Goal: Information Seeking & Learning: Stay updated

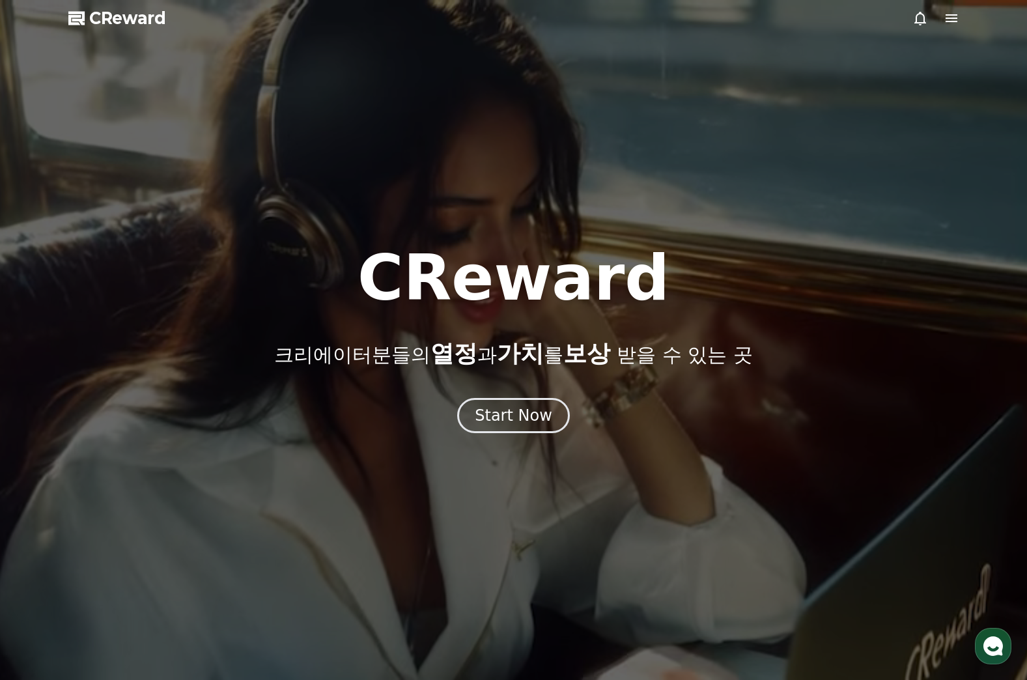
click at [508, 438] on div at bounding box center [513, 340] width 1027 height 680
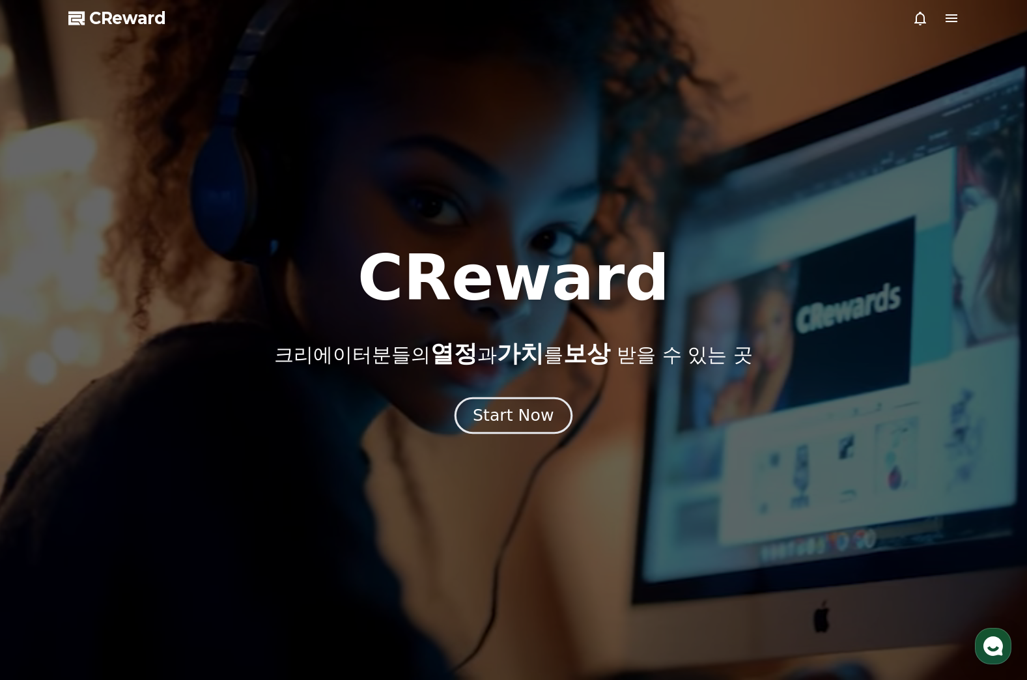
click at [527, 400] on button "Start Now" at bounding box center [514, 415] width 118 height 37
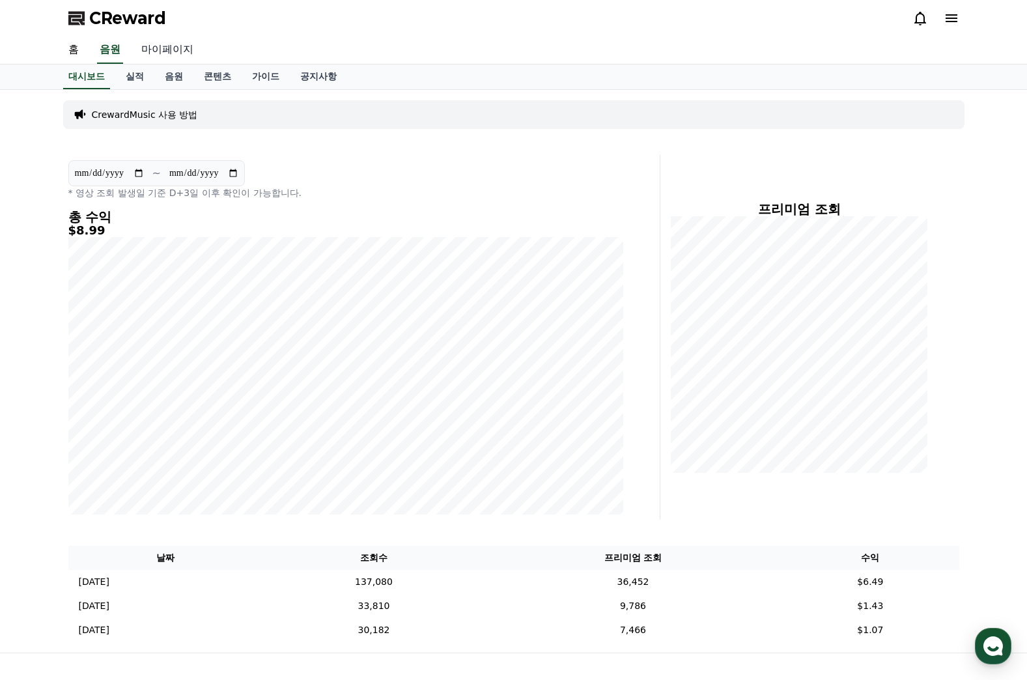
click at [174, 51] on link "마이페이지" at bounding box center [167, 49] width 73 height 27
select select "**********"
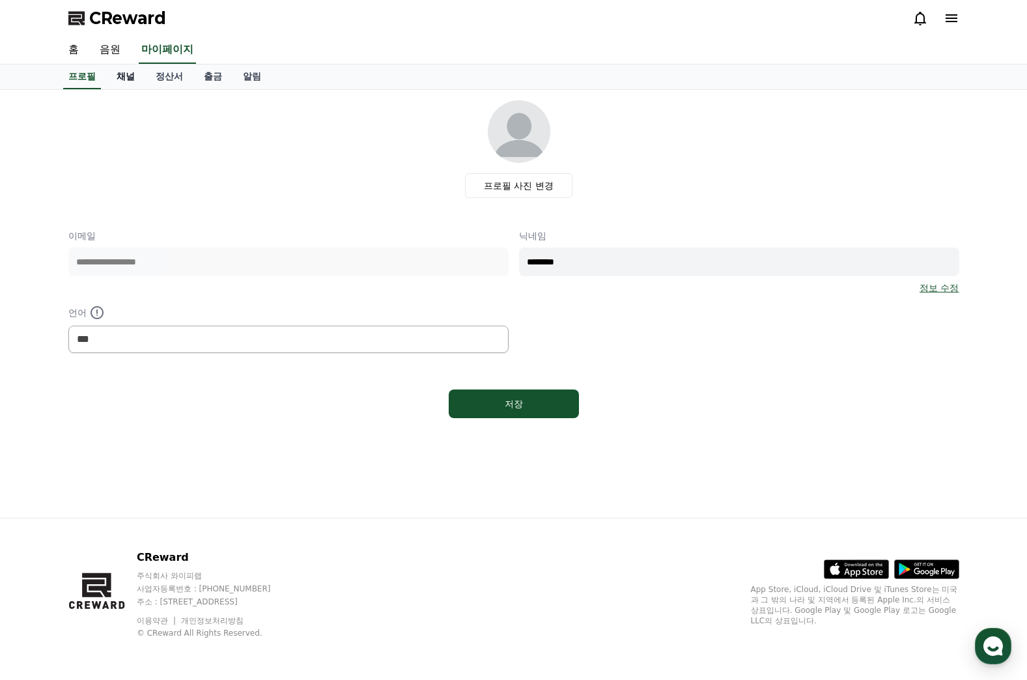
click at [119, 80] on link "채널" at bounding box center [125, 76] width 39 height 25
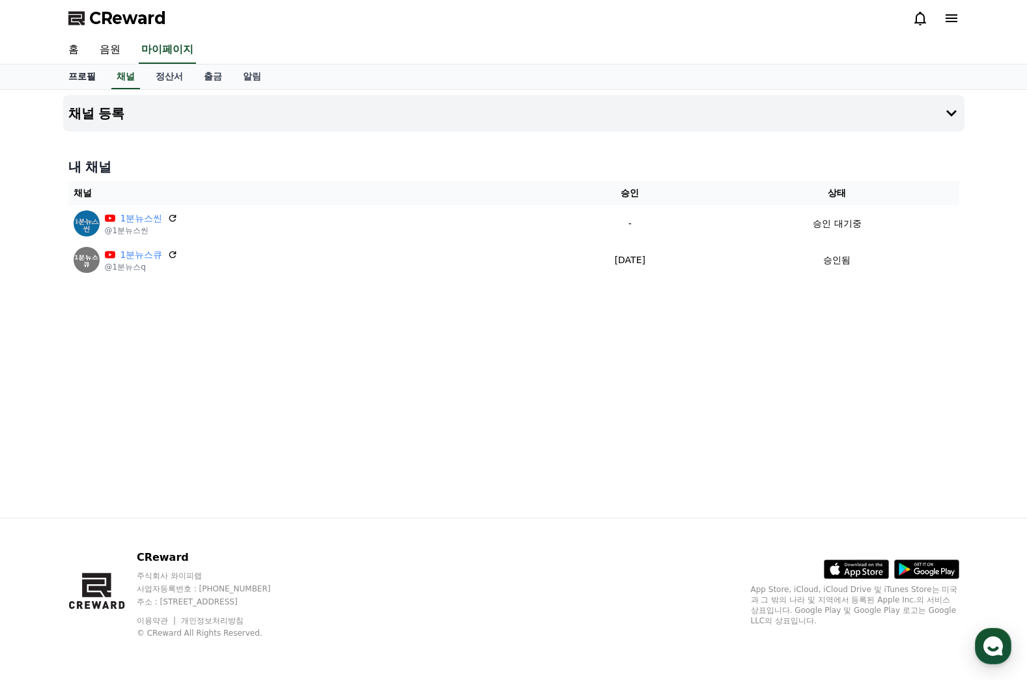
click at [79, 76] on link "프로필" at bounding box center [82, 76] width 48 height 25
select select "**********"
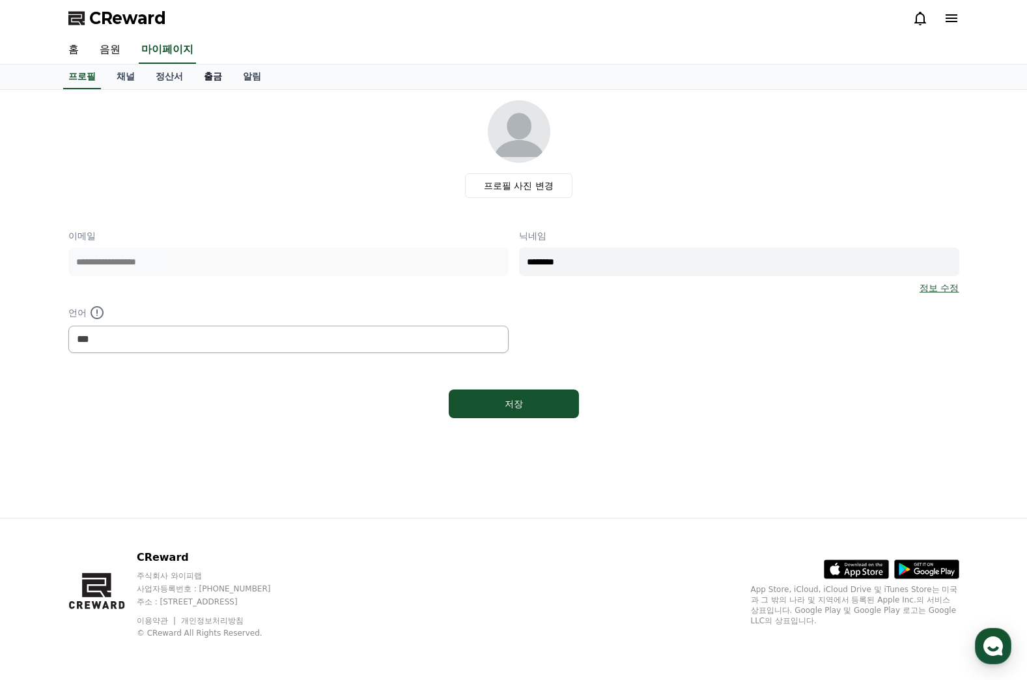
click at [201, 80] on link "출금" at bounding box center [212, 76] width 39 height 25
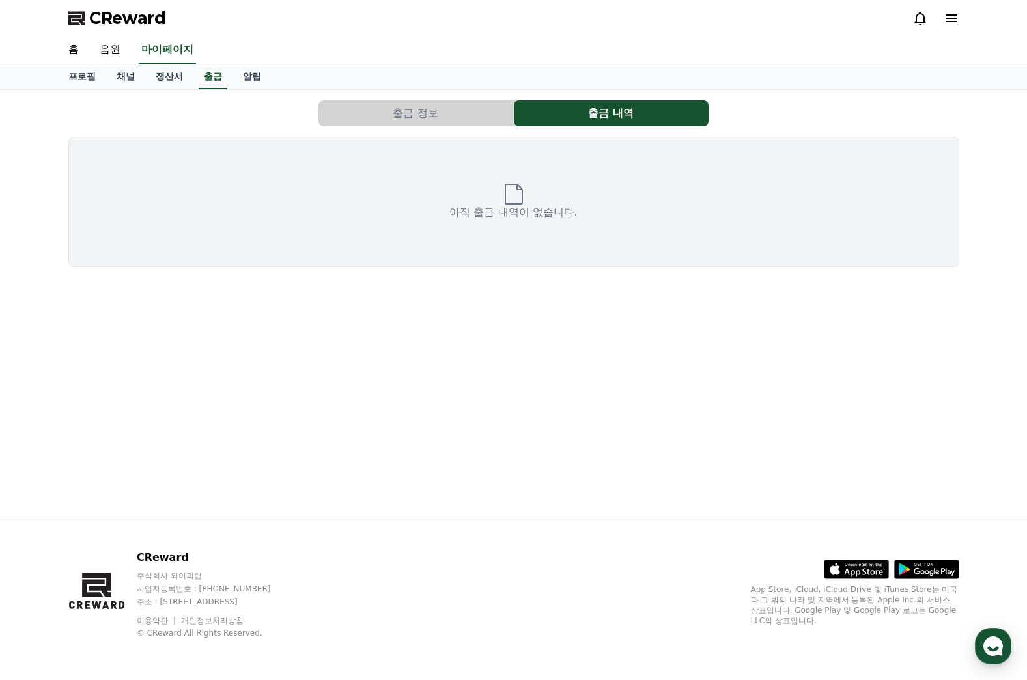
click at [394, 105] on button "출금 정보" at bounding box center [416, 113] width 195 height 26
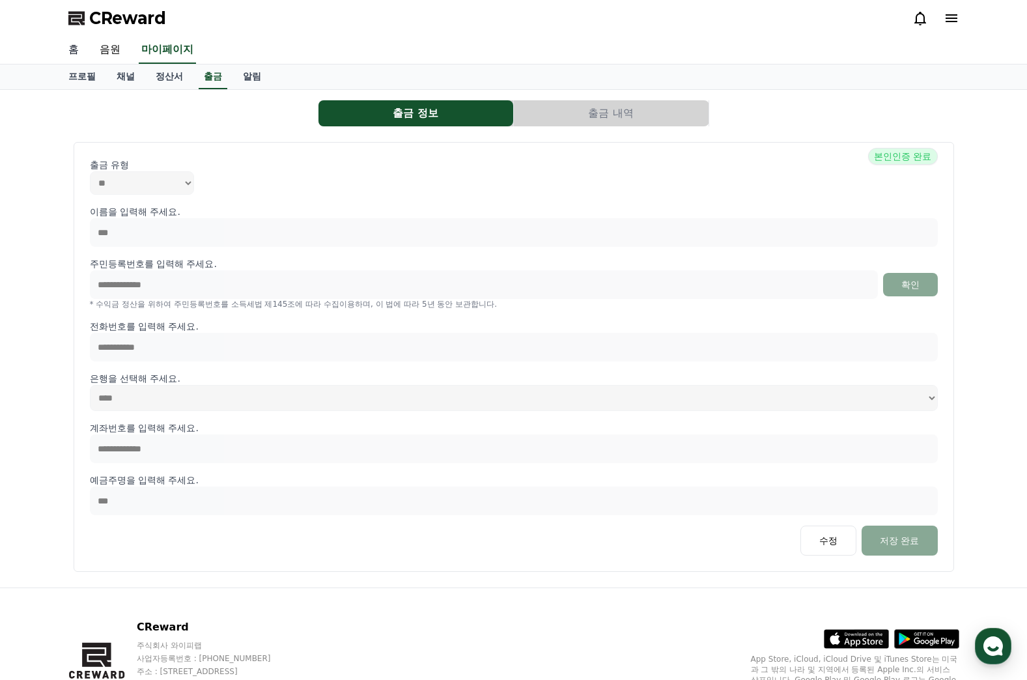
click at [74, 40] on link "홈" at bounding box center [73, 49] width 31 height 27
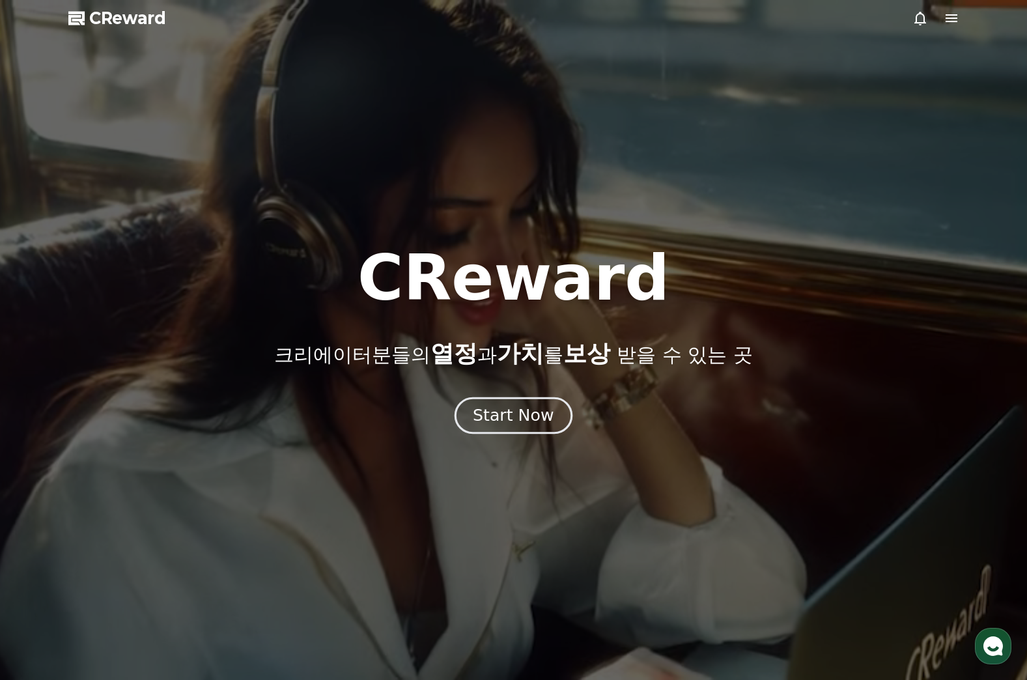
click at [517, 422] on div "Start Now" at bounding box center [513, 416] width 81 height 22
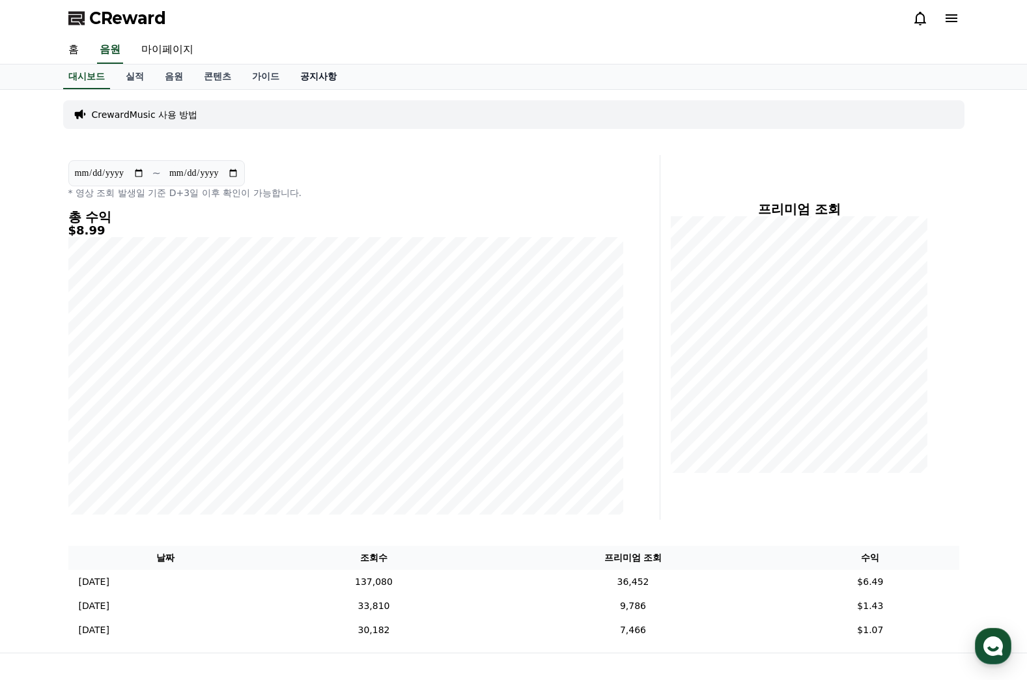
click at [317, 76] on link "공지사항" at bounding box center [318, 76] width 57 height 25
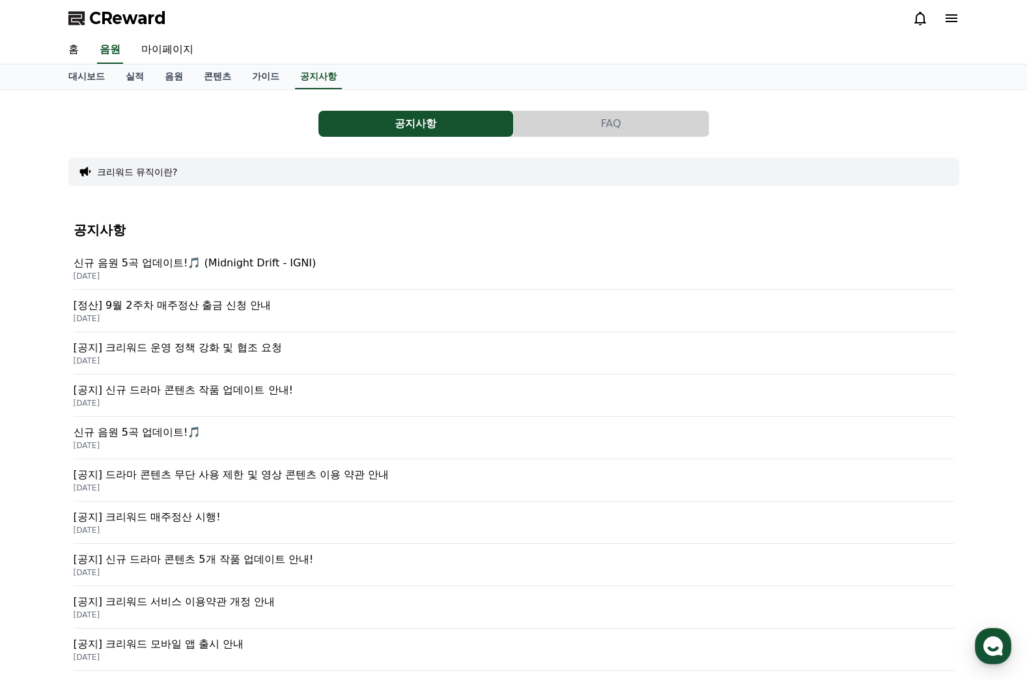
click at [341, 478] on p "[공지] 드라마 콘텐츠 무단 사용 제한 및 영상 콘텐츠 이용 약관 안내" at bounding box center [514, 475] width 881 height 16
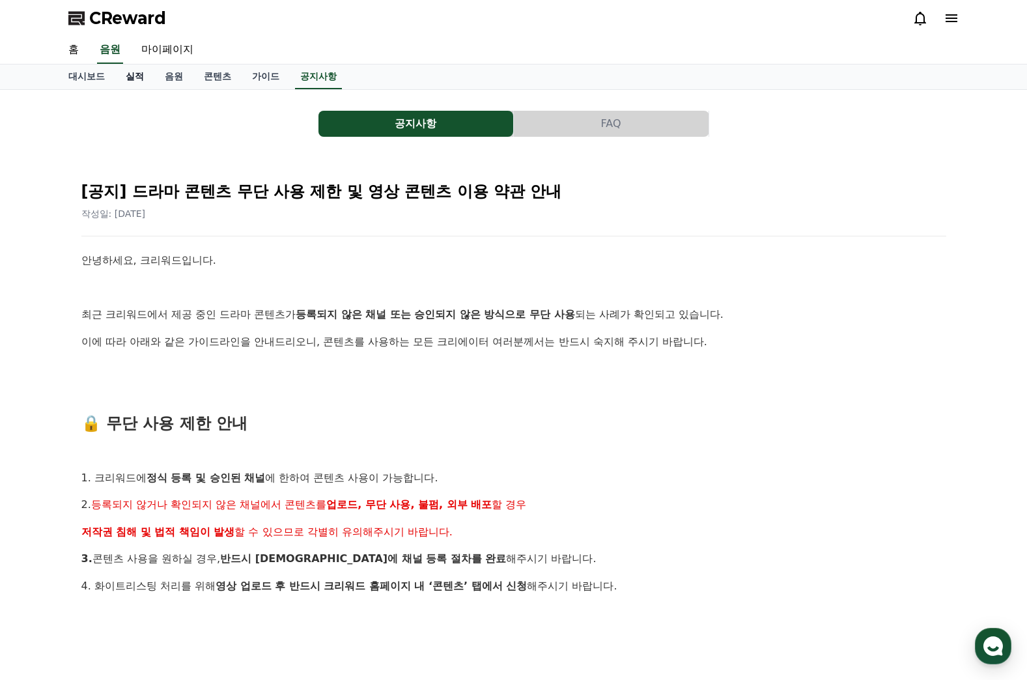
click at [122, 83] on link "실적" at bounding box center [134, 76] width 39 height 25
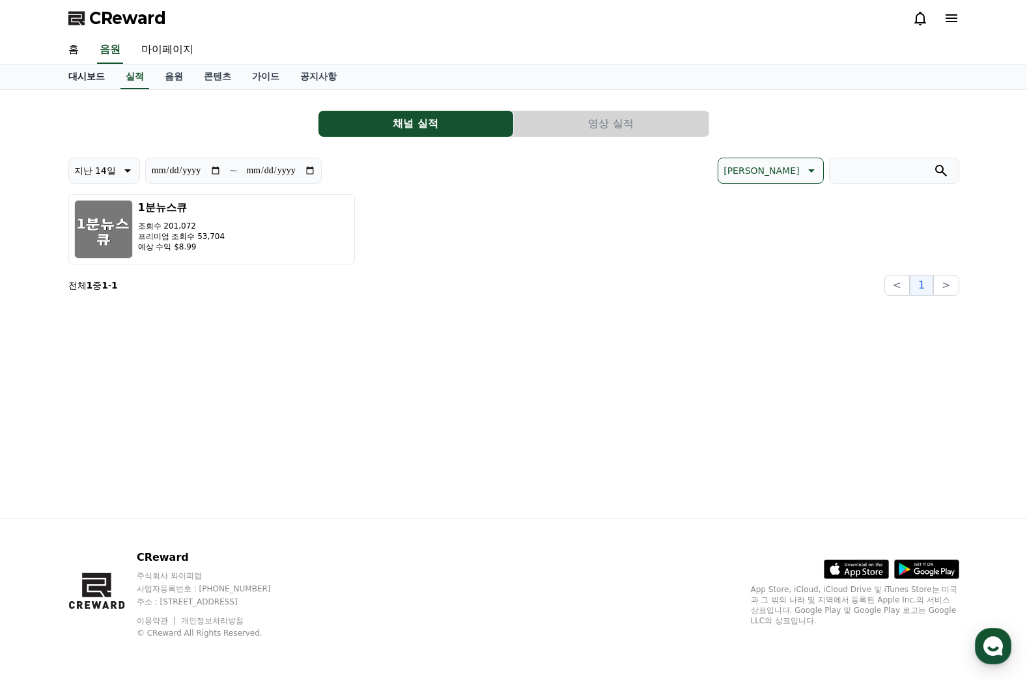
click at [78, 74] on link "대시보드" at bounding box center [86, 76] width 57 height 25
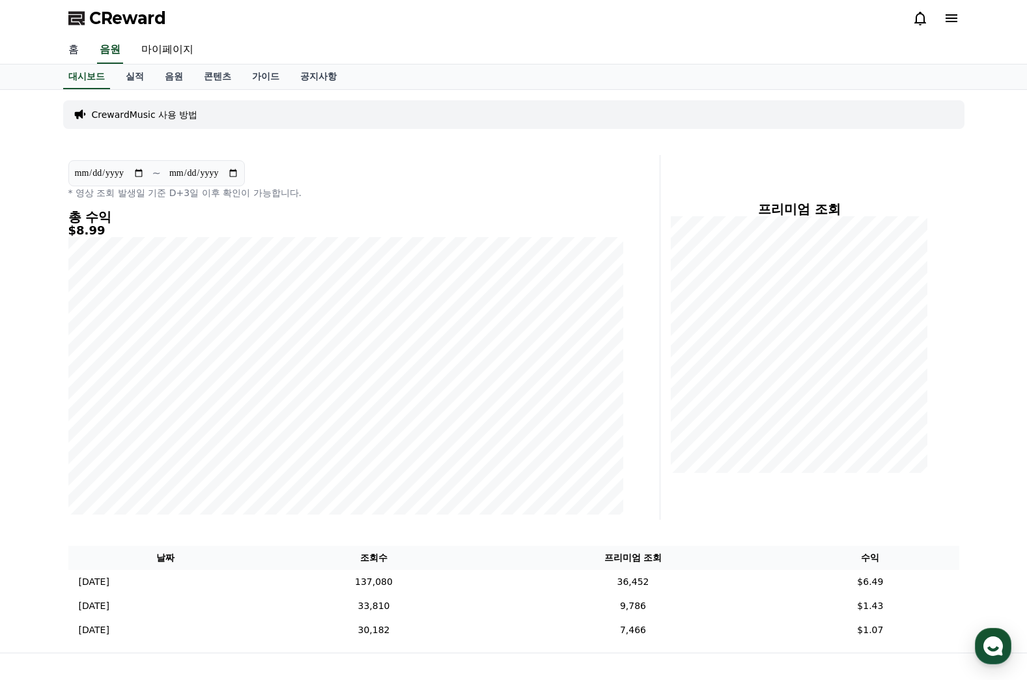
click at [80, 46] on link "홈" at bounding box center [73, 49] width 31 height 27
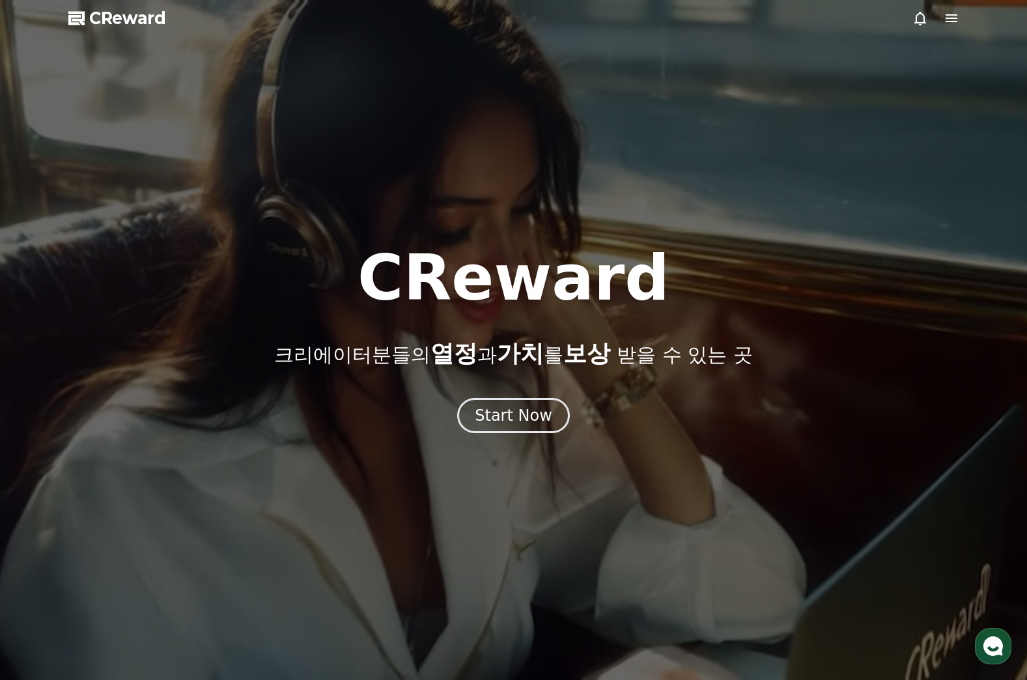
click at [948, 17] on icon at bounding box center [952, 18] width 16 height 16
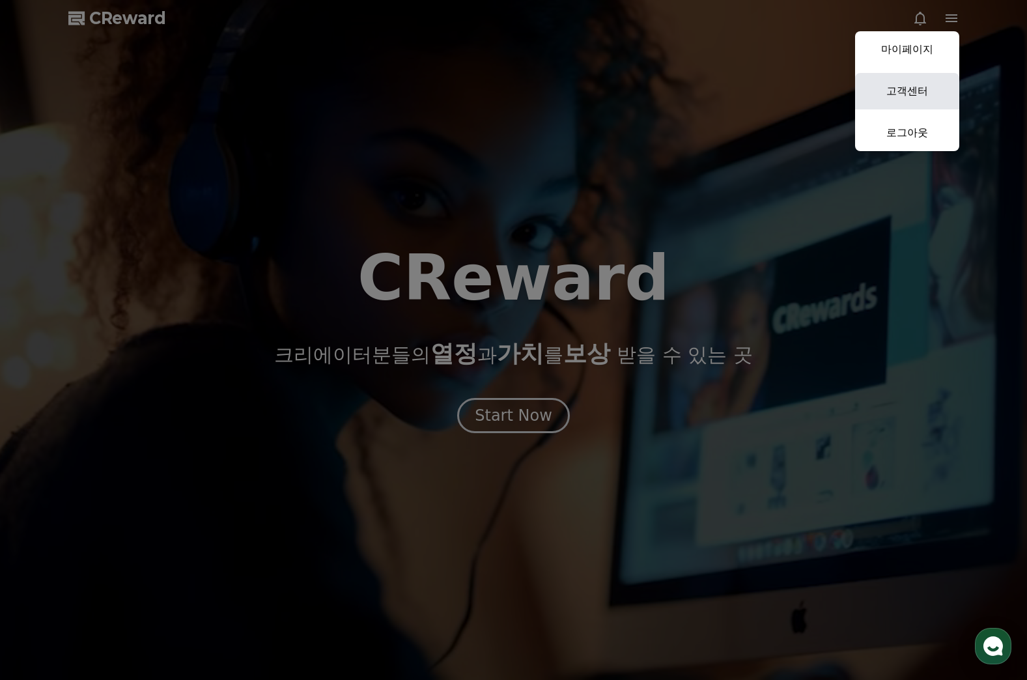
click at [923, 83] on link "고객센터" at bounding box center [907, 91] width 104 height 36
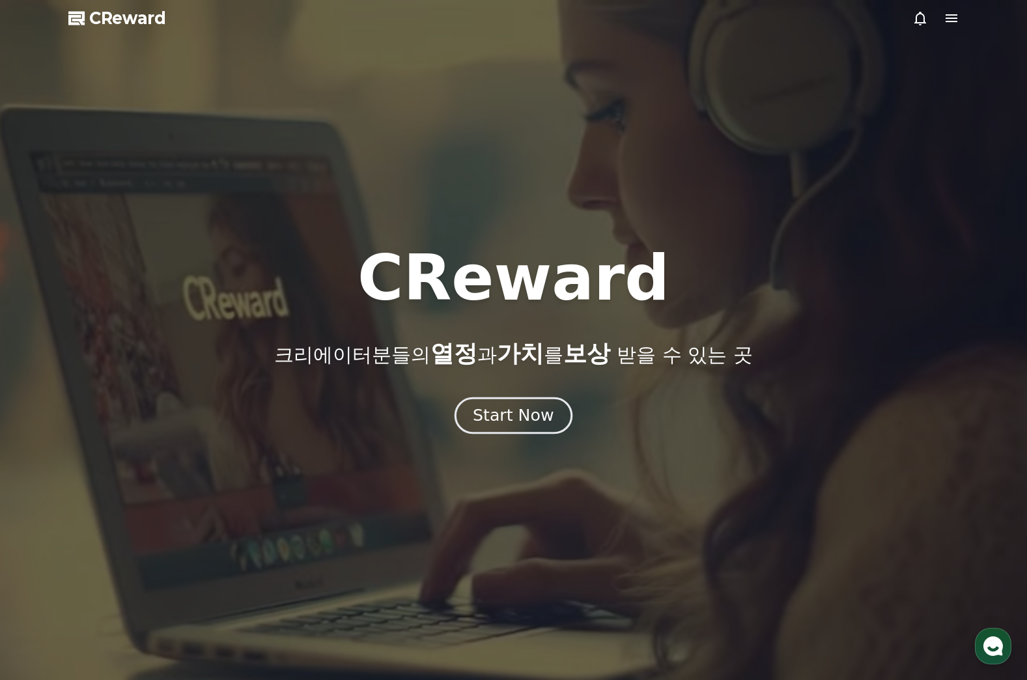
click at [506, 419] on div "Start Now" at bounding box center [513, 416] width 81 height 22
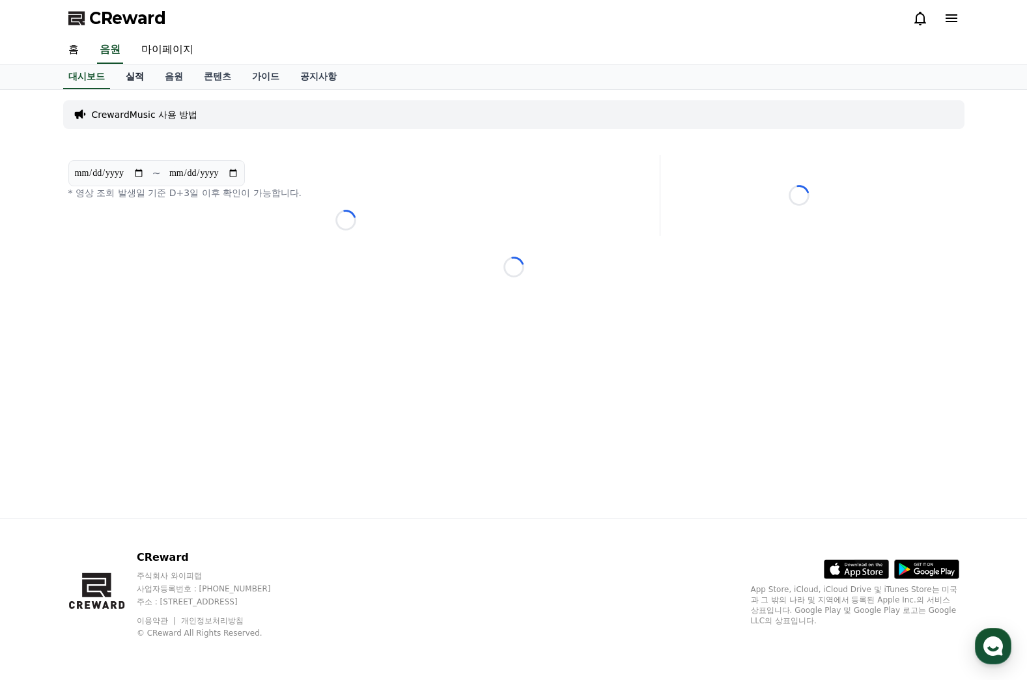
click at [130, 78] on link "실적" at bounding box center [134, 76] width 39 height 25
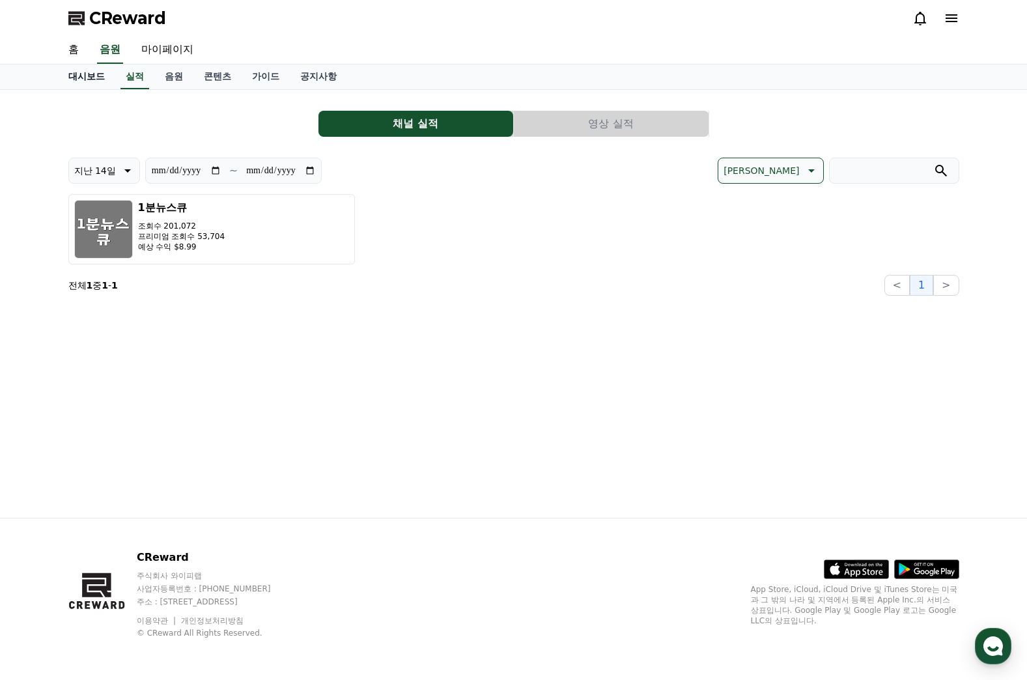
click at [90, 72] on link "대시보드" at bounding box center [86, 76] width 57 height 25
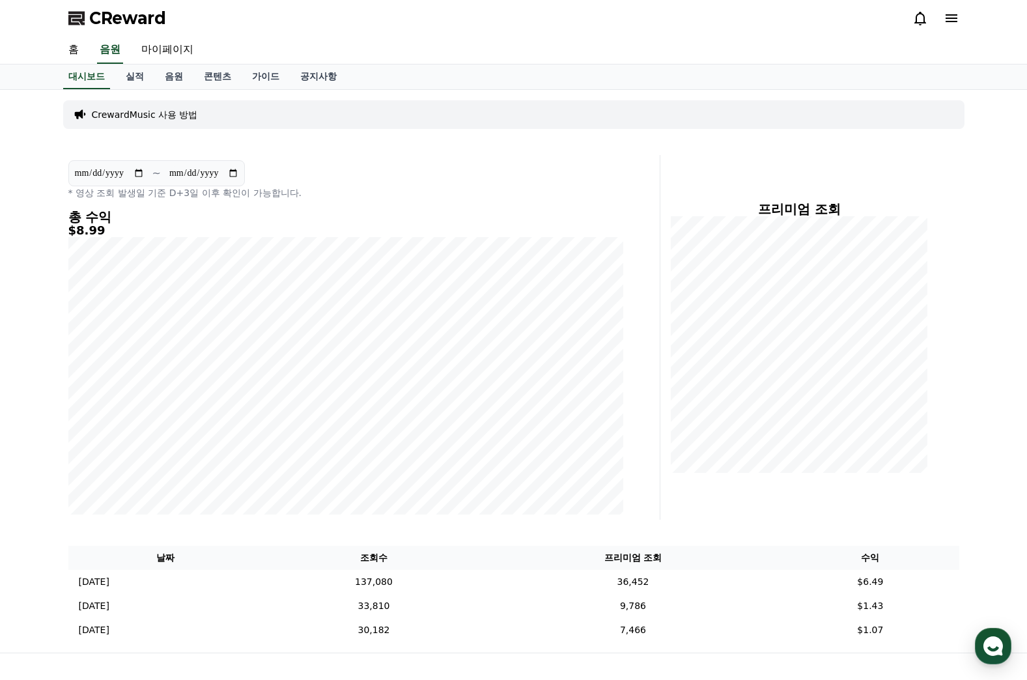
click at [152, 117] on p "CrewardMusic 사용 방법" at bounding box center [145, 114] width 106 height 13
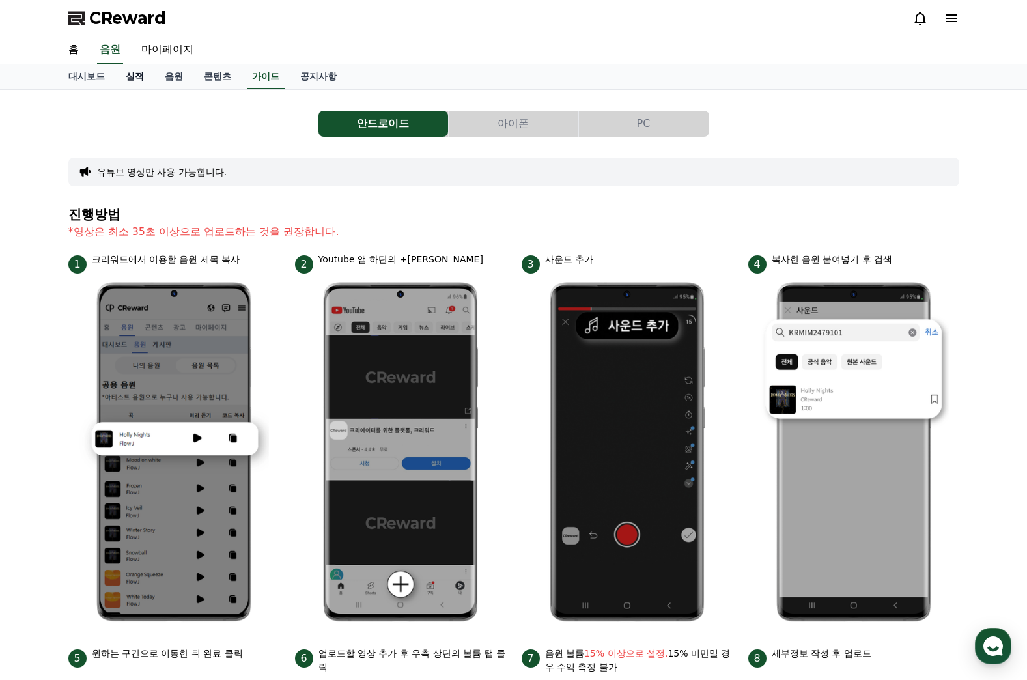
click at [140, 79] on link "실적" at bounding box center [134, 76] width 39 height 25
click at [133, 76] on link "실적" at bounding box center [135, 76] width 29 height 25
click at [136, 75] on link "실적" at bounding box center [135, 76] width 29 height 25
click at [247, 73] on link "가이드" at bounding box center [266, 76] width 48 height 25
click at [252, 74] on link "가이드" at bounding box center [266, 76] width 38 height 25
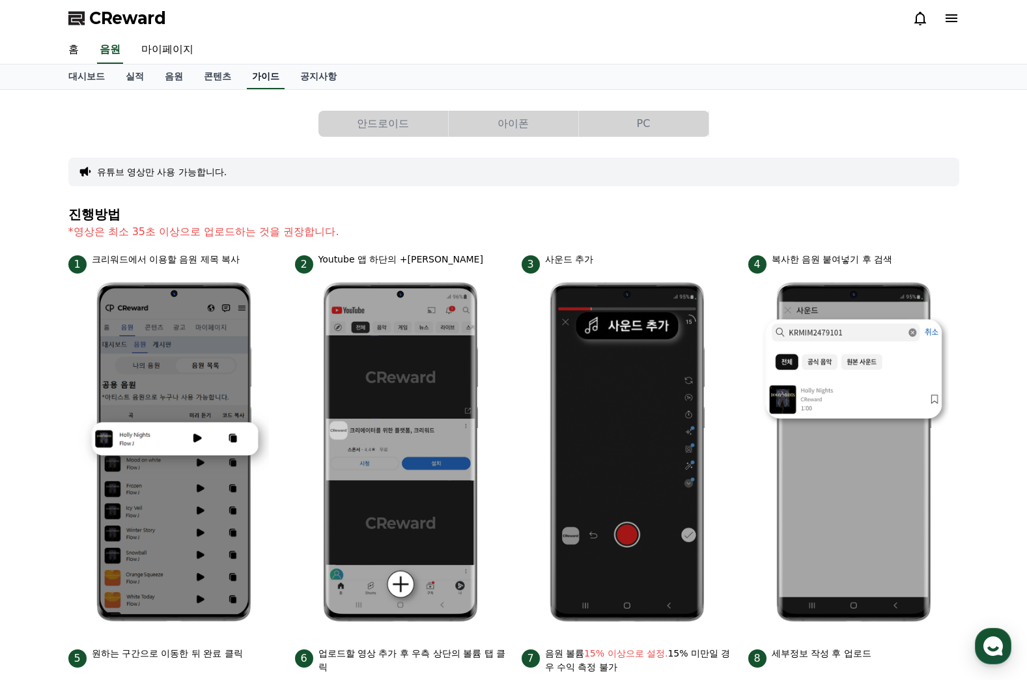
click at [272, 79] on link "가이드" at bounding box center [266, 76] width 38 height 25
click at [215, 83] on link "콘텐츠" at bounding box center [217, 76] width 48 height 25
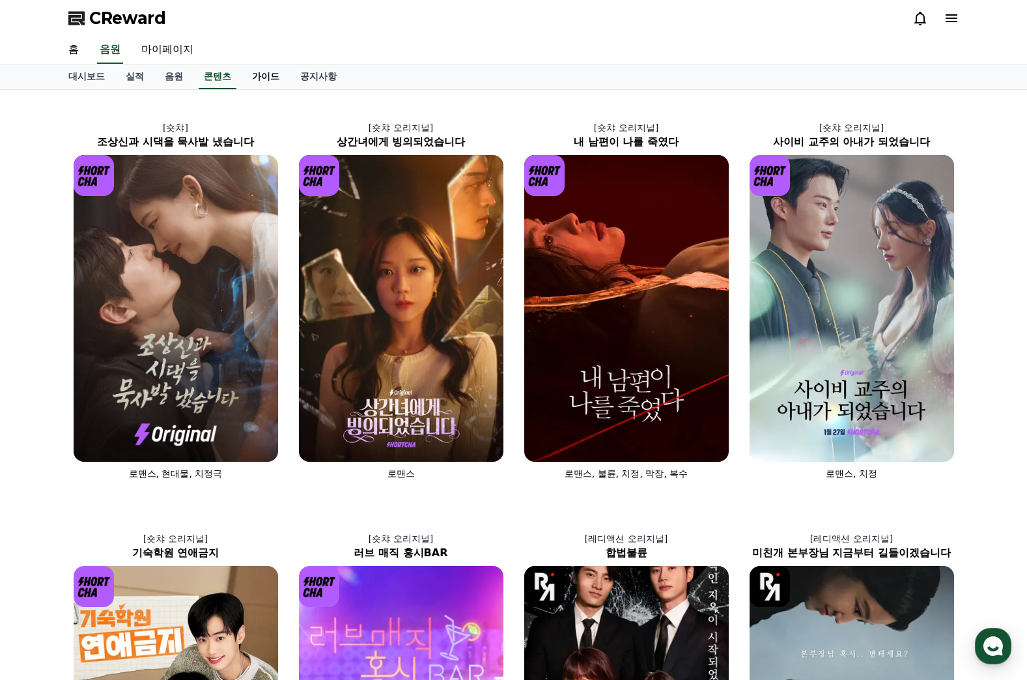
click at [264, 78] on link "가이드" at bounding box center [266, 76] width 48 height 25
click at [173, 74] on link "음원" at bounding box center [173, 76] width 39 height 25
click at [322, 75] on link "공지사항" at bounding box center [318, 76] width 57 height 25
click at [322, 75] on link "공지사항" at bounding box center [318, 76] width 47 height 25
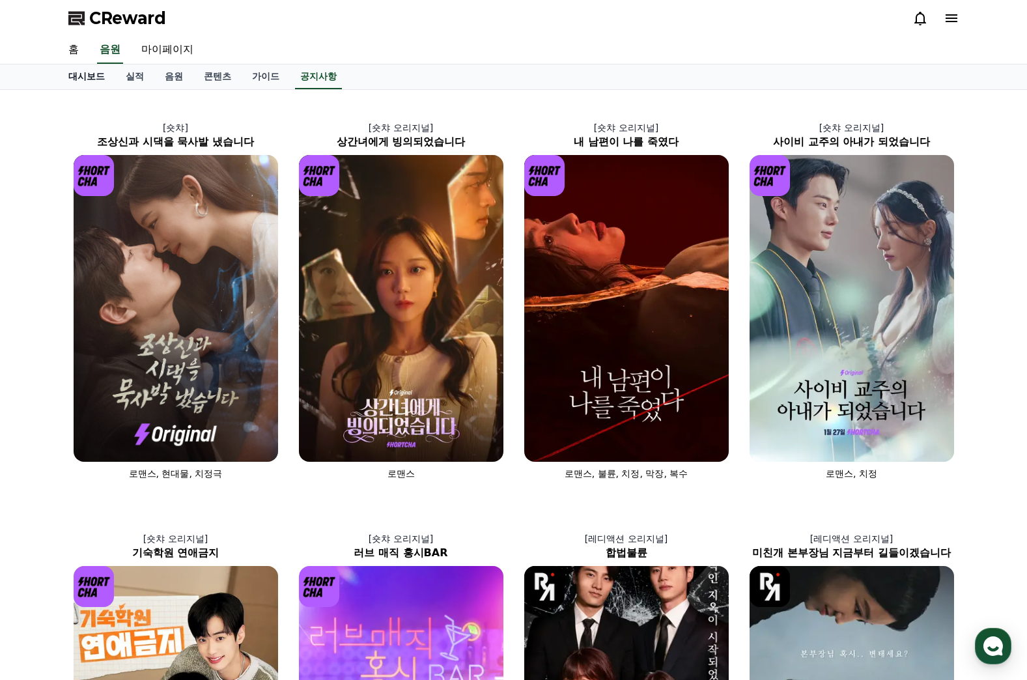
click at [83, 72] on link "대시보드" at bounding box center [86, 76] width 57 height 25
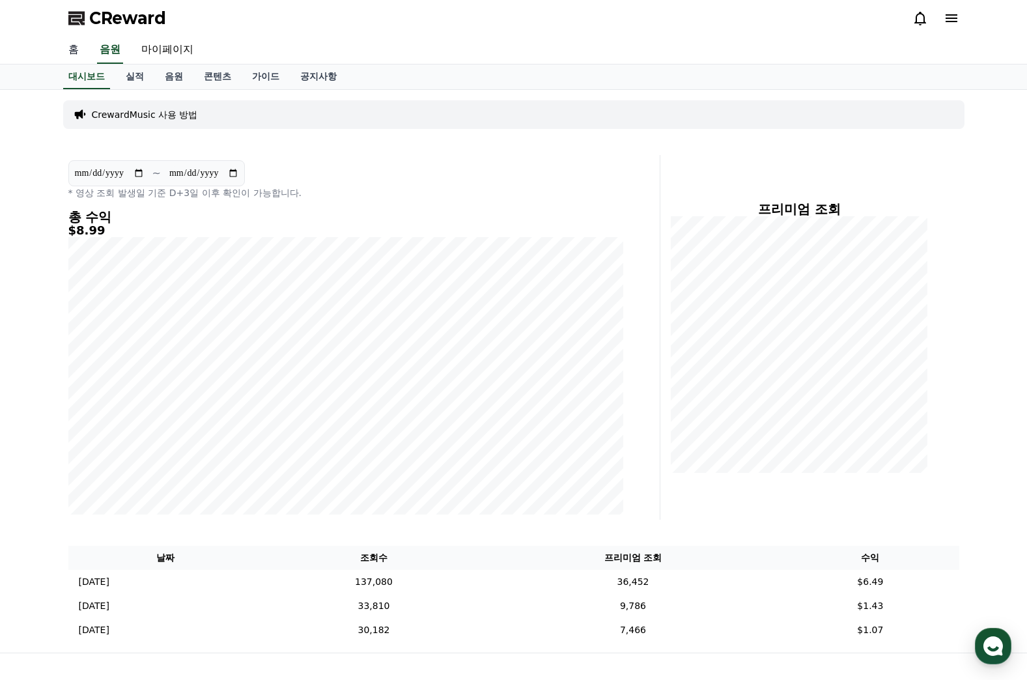
click at [70, 52] on link "홈" at bounding box center [73, 49] width 31 height 27
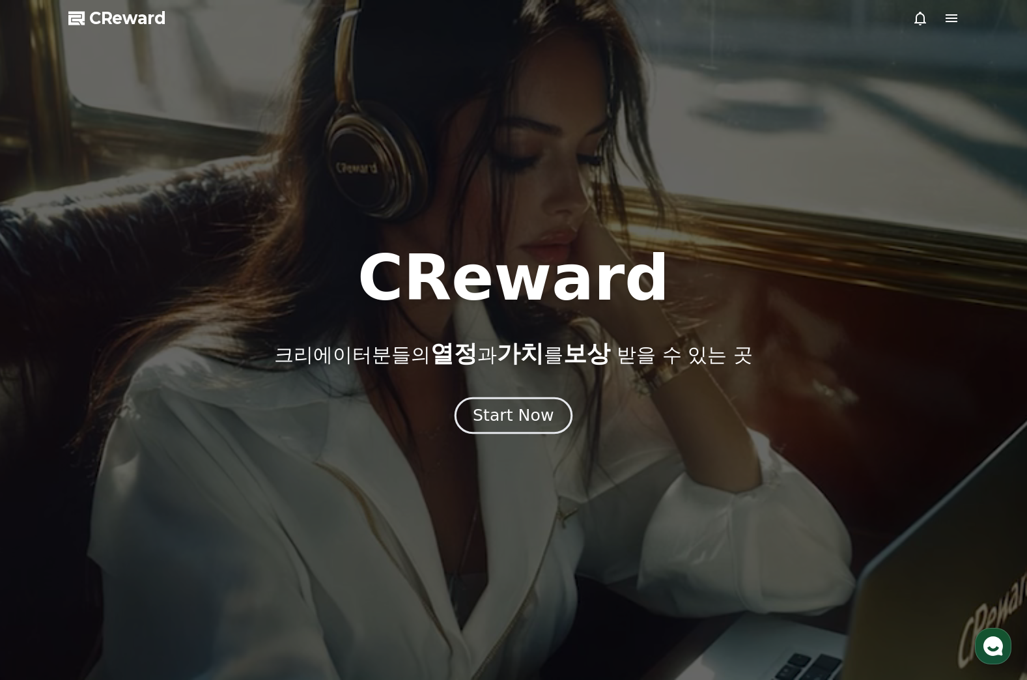
click at [511, 416] on div "Start Now" at bounding box center [513, 416] width 81 height 22
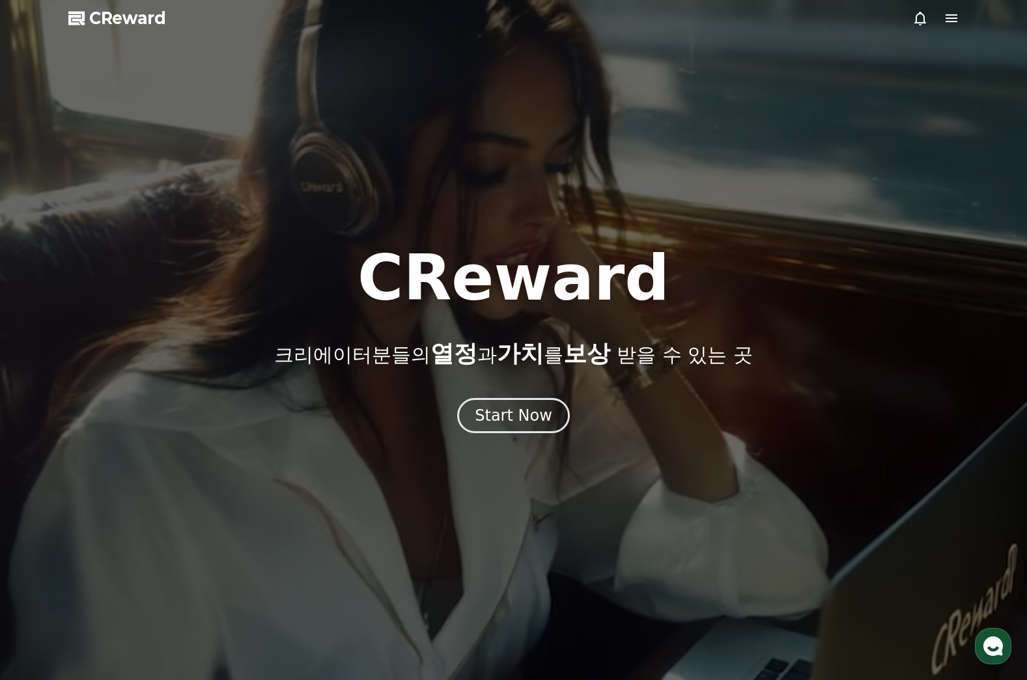
click at [506, 435] on div at bounding box center [513, 340] width 1027 height 680
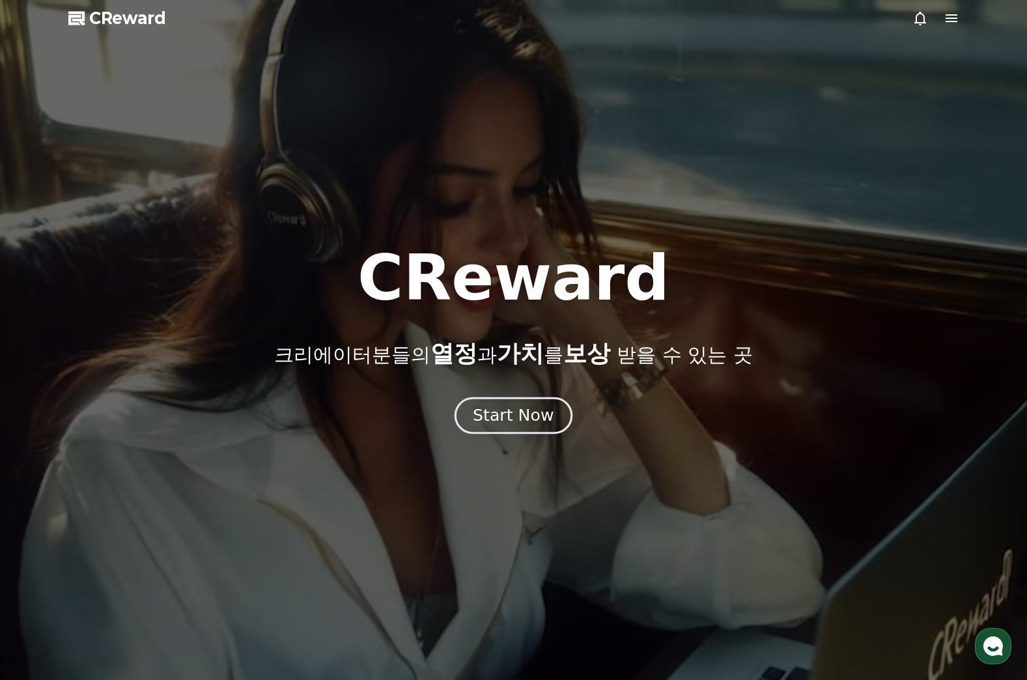
click at [533, 412] on div "Start Now" at bounding box center [513, 416] width 81 height 22
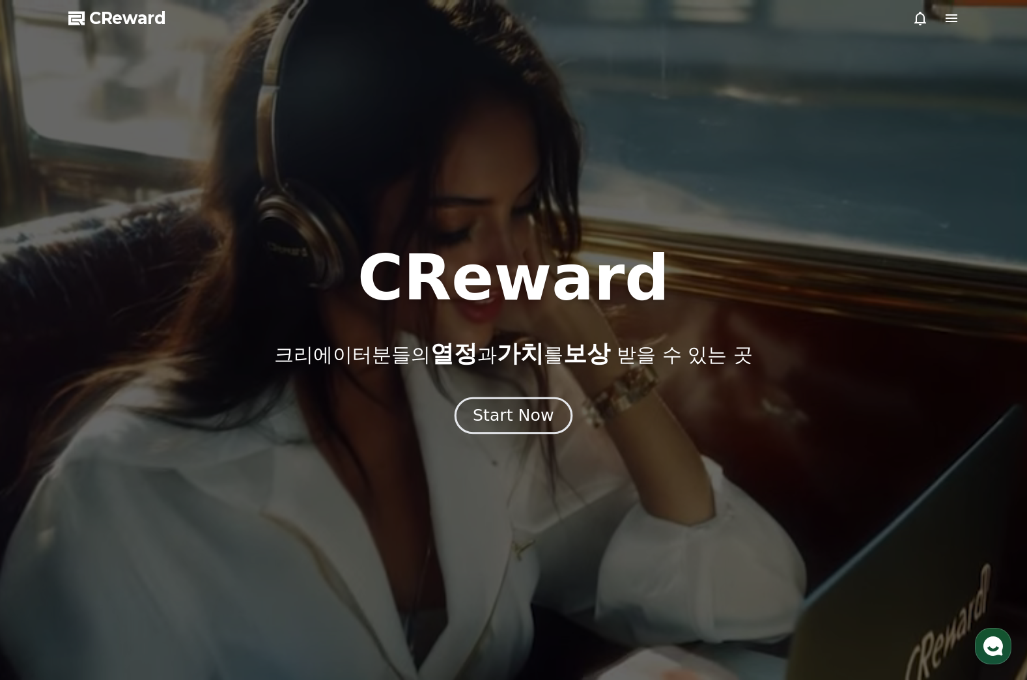
click at [508, 407] on div "Start Now" at bounding box center [513, 416] width 81 height 22
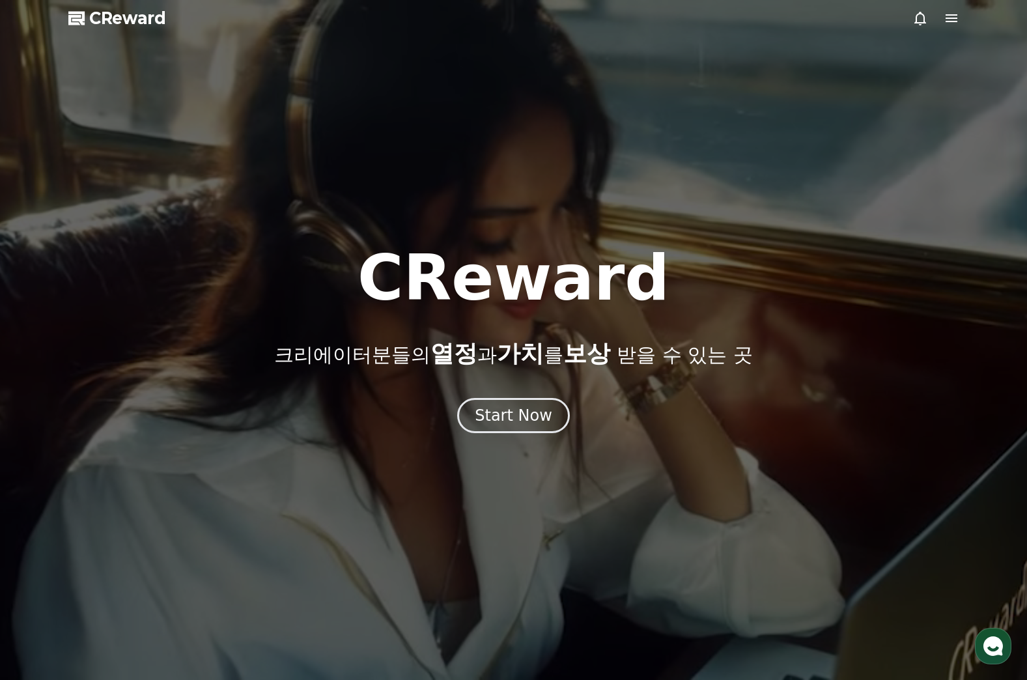
click at [134, 14] on span "CReward" at bounding box center [127, 18] width 77 height 21
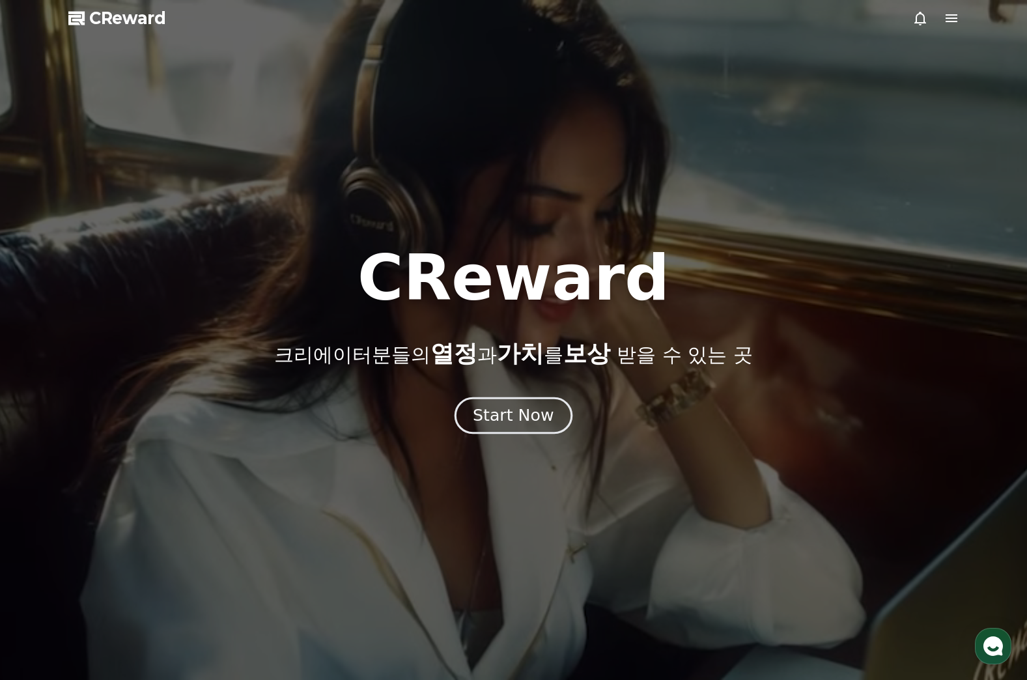
click at [506, 423] on div "Start Now" at bounding box center [513, 416] width 81 height 22
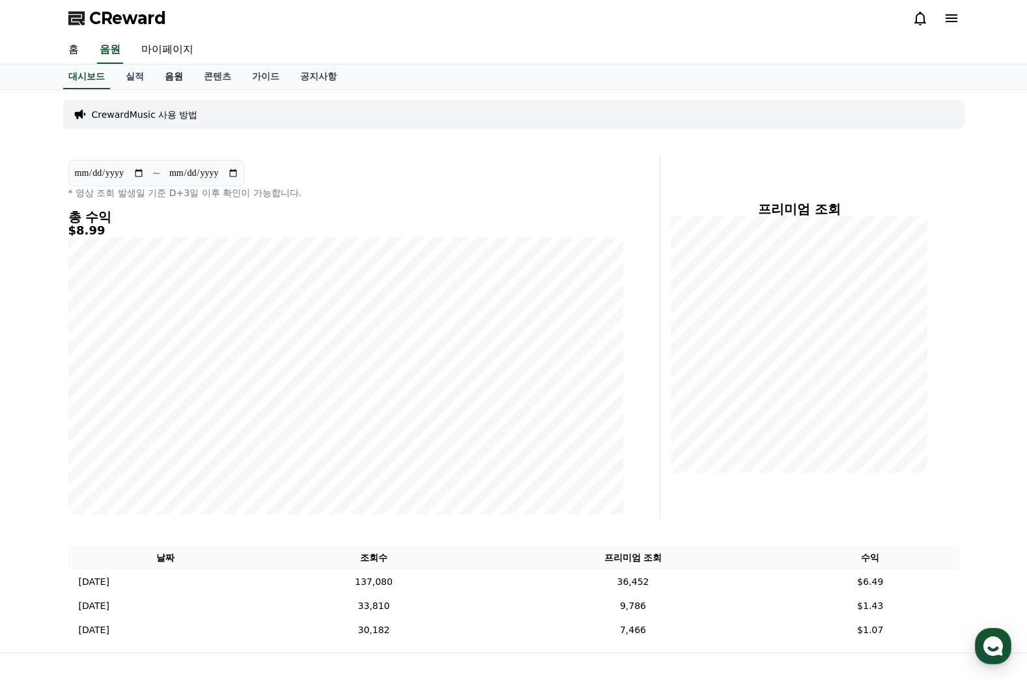
drag, startPoint x: 420, startPoint y: 324, endPoint x: 165, endPoint y: 72, distance: 357.5
click at [165, 72] on link "음원" at bounding box center [173, 76] width 39 height 25
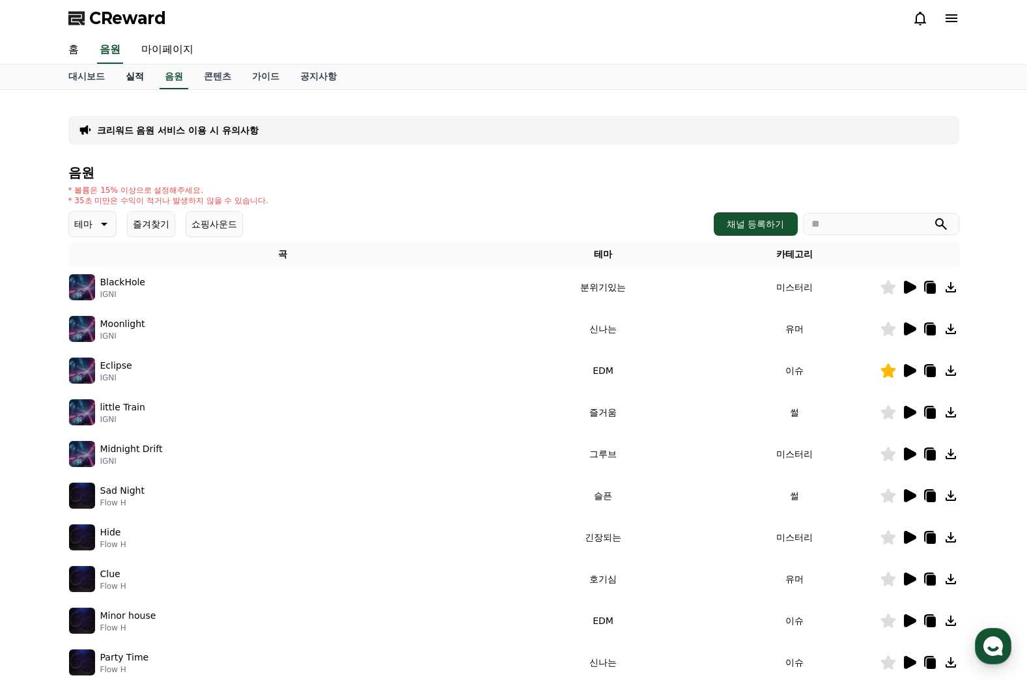
click at [140, 76] on link "실적" at bounding box center [134, 76] width 39 height 25
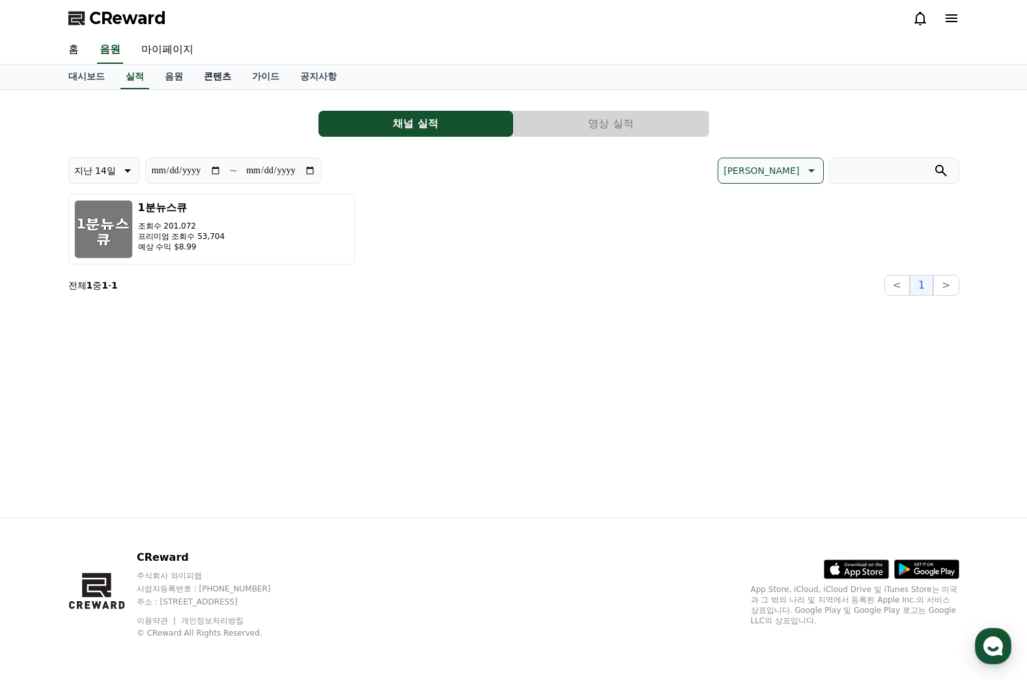
click at [220, 78] on link "콘텐츠" at bounding box center [217, 76] width 48 height 25
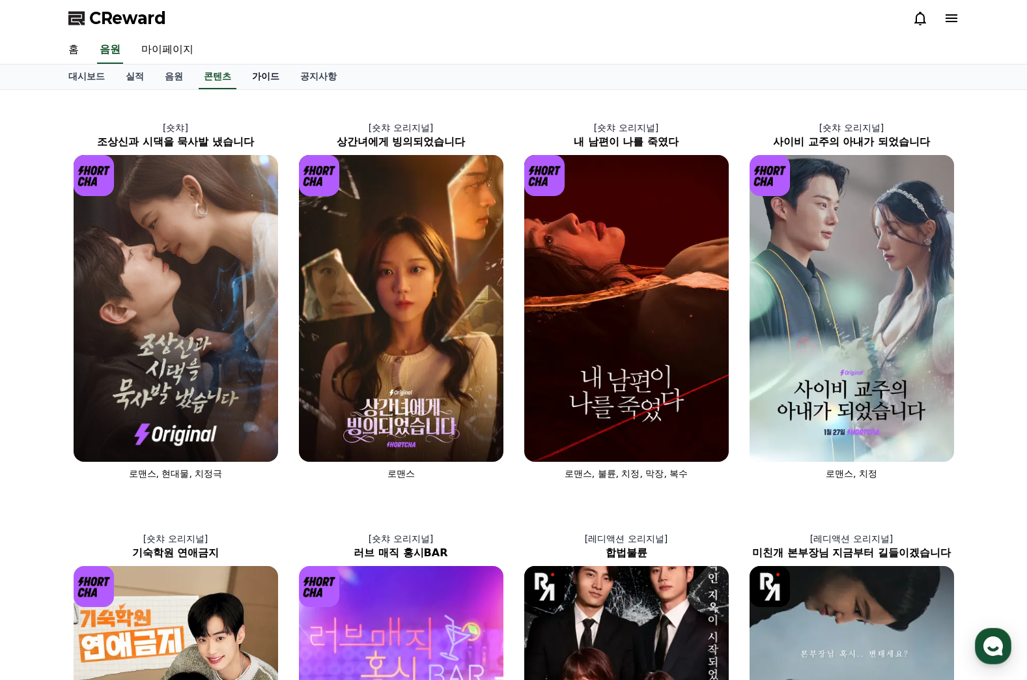
click at [263, 76] on link "가이드" at bounding box center [266, 76] width 48 height 25
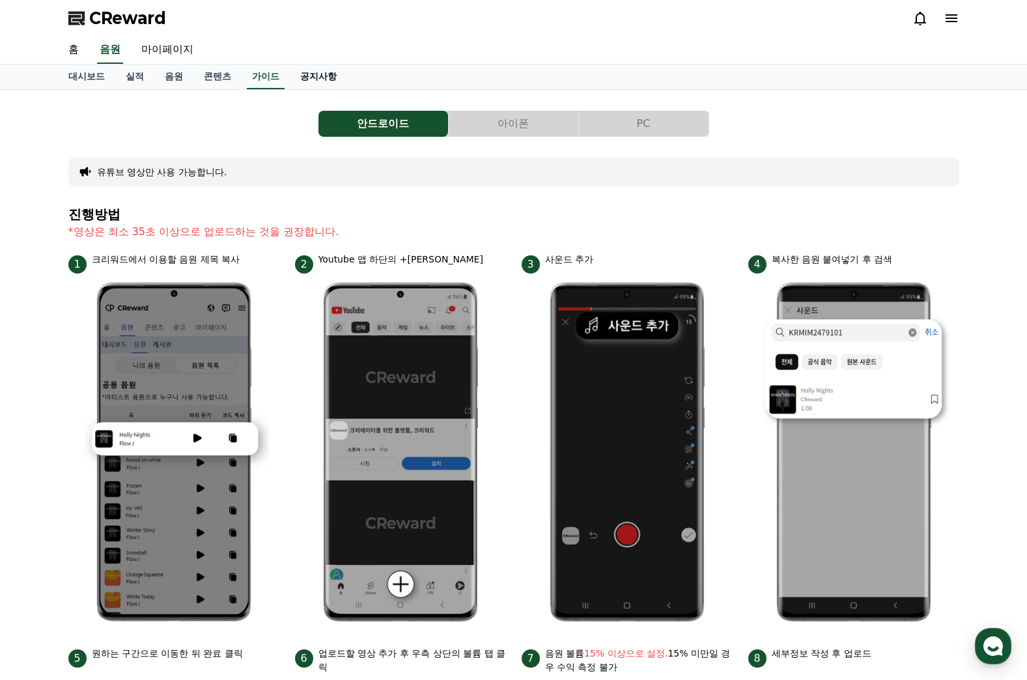
click at [324, 79] on link "공지사항" at bounding box center [318, 76] width 57 height 25
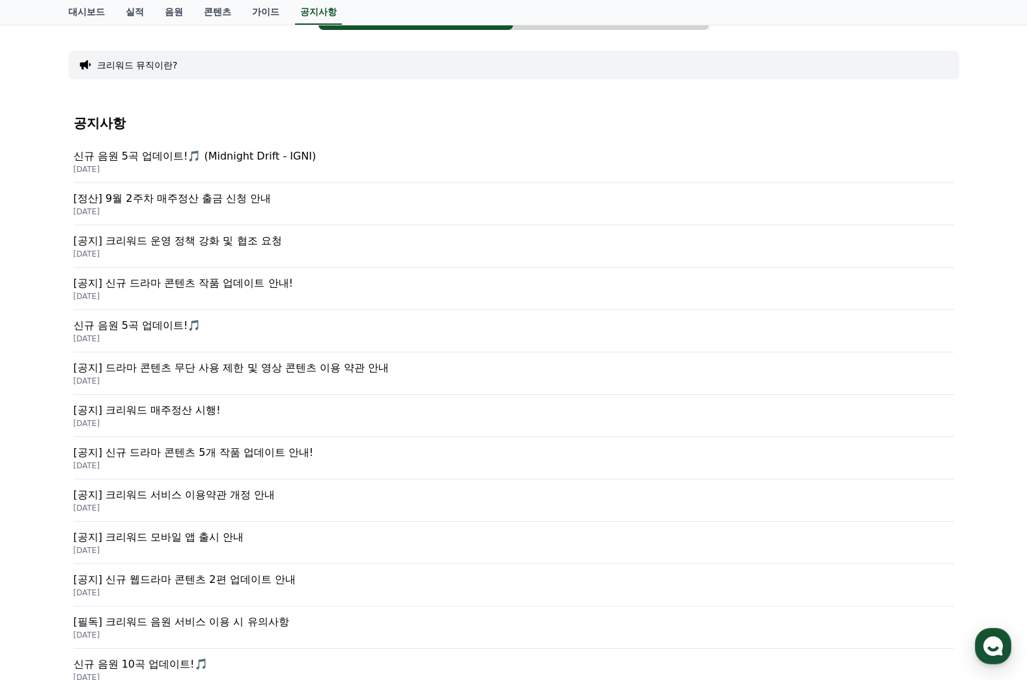
scroll to position [130, 0]
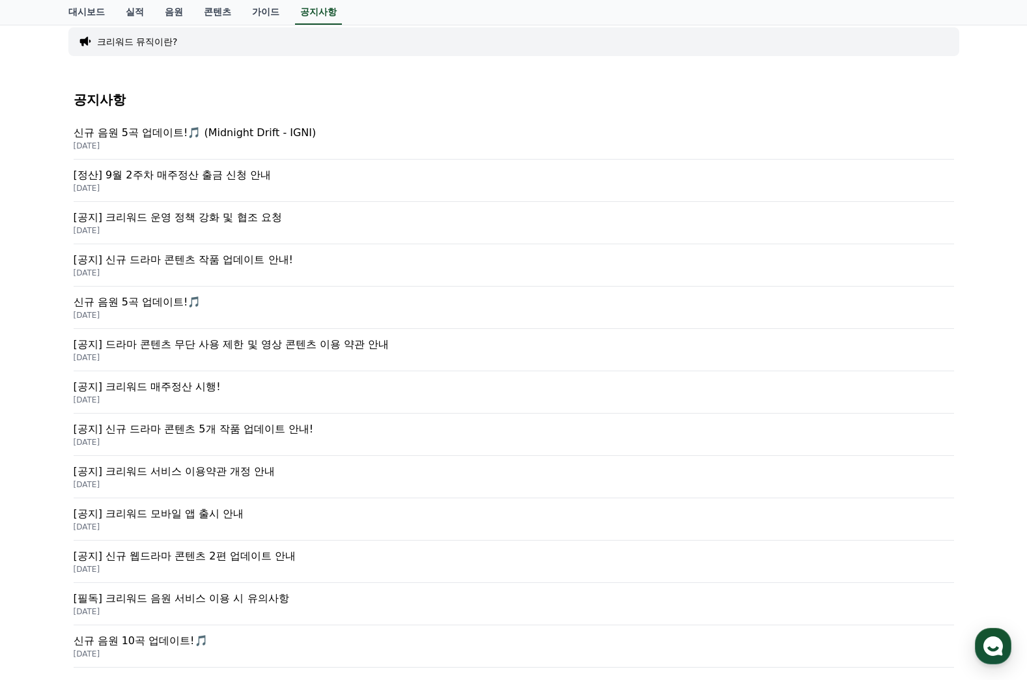
click at [148, 175] on p "[정산] 9월 2주차 매주정산 출금 신청 안내" at bounding box center [514, 175] width 881 height 16
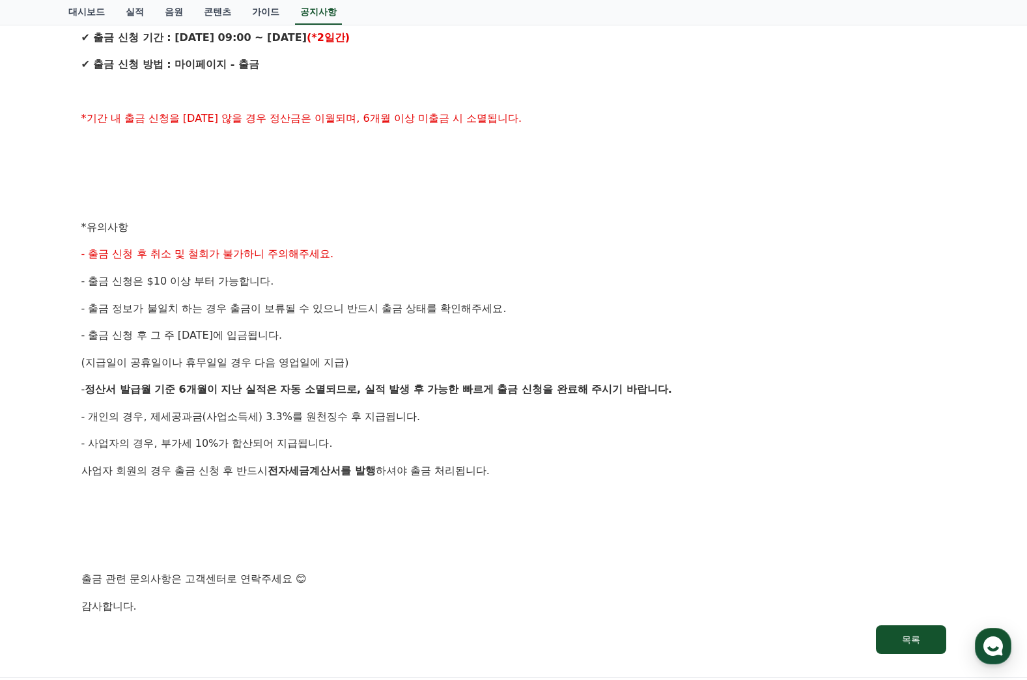
scroll to position [391, 0]
